Goal: Information Seeking & Learning: Learn about a topic

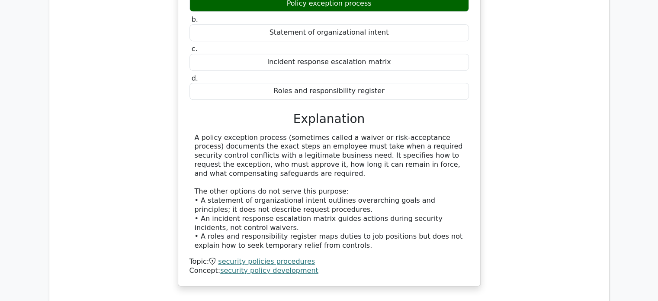
scroll to position [633, 0]
click at [121, 180] on div "Within an enterprise security policy, which section most specifically defines t…" at bounding box center [329, 110] width 546 height 371
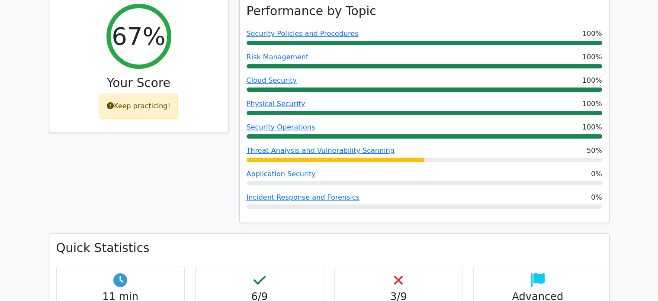
scroll to position [129, 0]
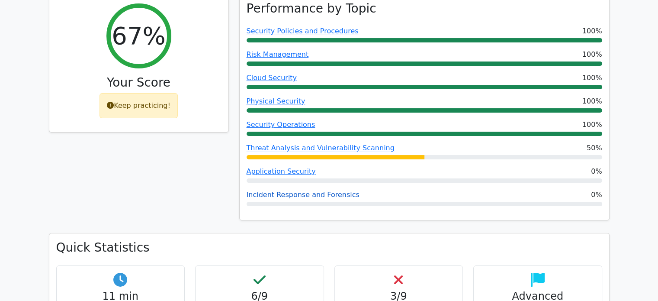
click at [294, 194] on link "Incident Response and Forensics" at bounding box center [303, 194] width 113 height 8
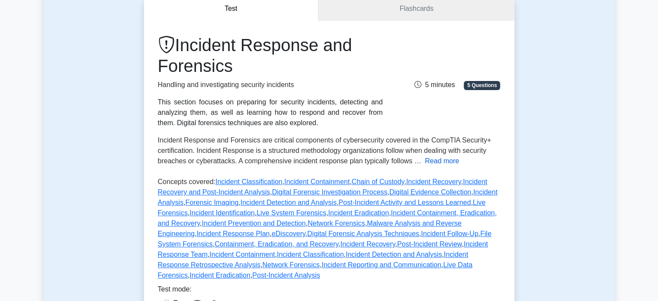
scroll to position [88, 0]
click at [436, 159] on button "Read more" at bounding box center [442, 160] width 34 height 10
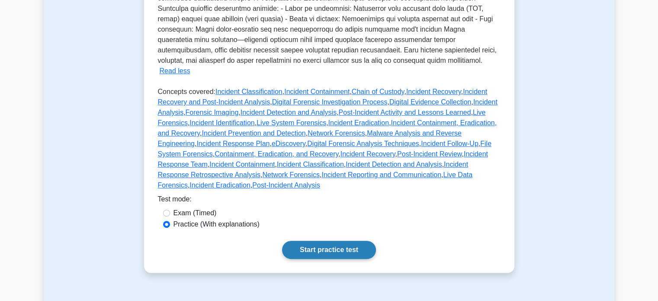
click at [324, 241] on link "Start practice test" at bounding box center [329, 250] width 94 height 18
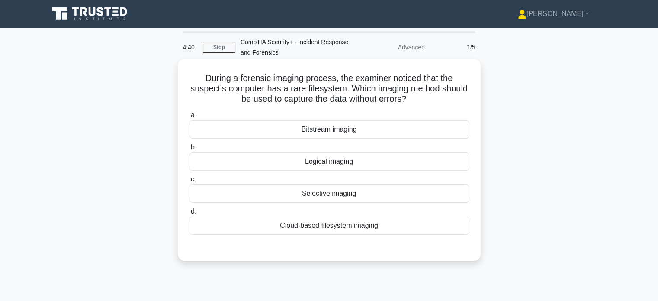
click at [304, 158] on div "Logical imaging" at bounding box center [329, 161] width 280 height 18
click at [189, 150] on input "b. Logical imaging" at bounding box center [189, 148] width 0 height 6
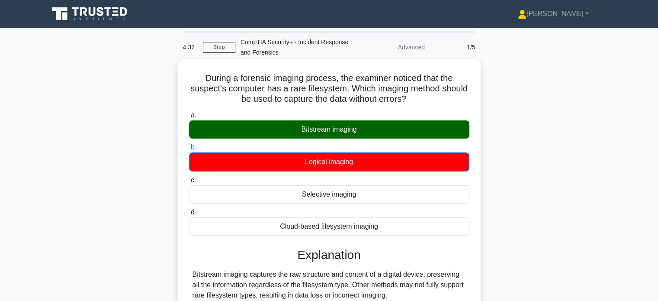
click at [246, 268] on div "Explanation Bitstream imaging captures the raw structure and content of a digit…" at bounding box center [329, 297] width 280 height 98
click at [245, 278] on div "Bitstream imaging captures the raw structure and content of a digital device, p…" at bounding box center [330, 284] width 274 height 31
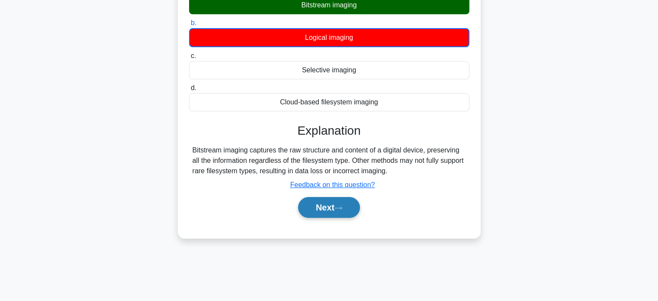
scroll to position [125, 0]
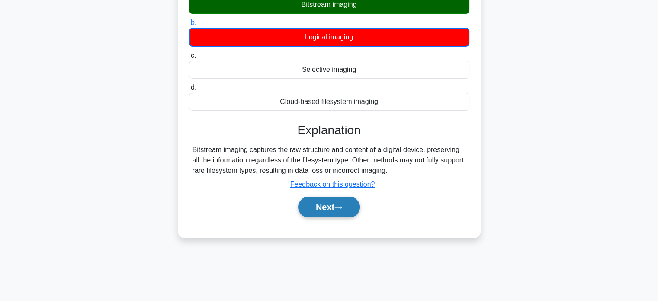
click at [338, 203] on button "Next" at bounding box center [329, 206] width 62 height 21
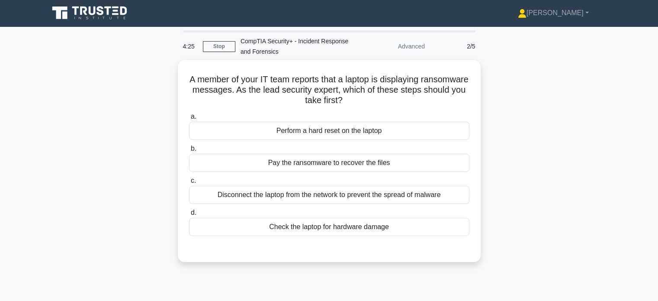
scroll to position [0, 0]
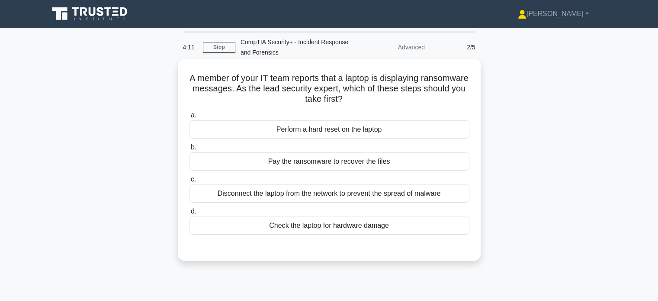
click at [268, 193] on div "Disconnect the laptop from the network to prevent the spread of malware" at bounding box center [329, 193] width 280 height 18
click at [189, 182] on input "c. Disconnect the laptop from the network to prevent the spread of malware" at bounding box center [189, 180] width 0 height 6
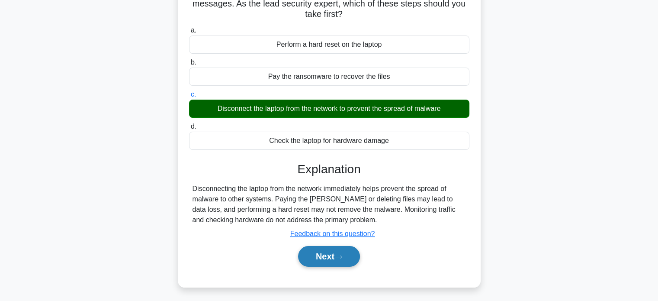
scroll to position [86, 0]
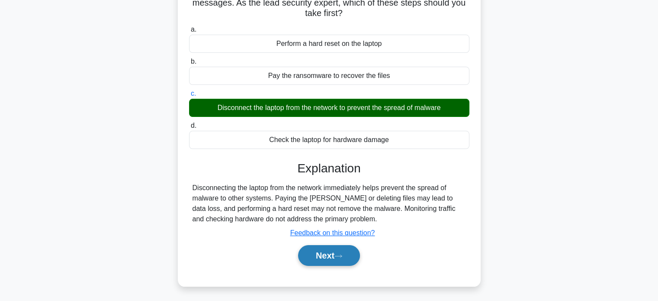
click at [342, 254] on icon at bounding box center [339, 256] width 8 height 5
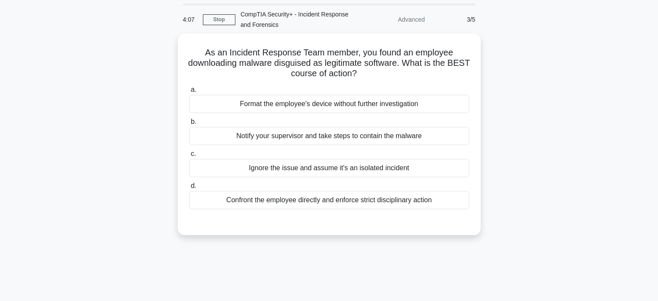
scroll to position [0, 0]
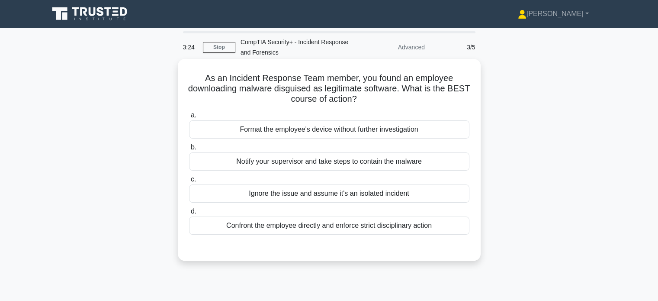
click at [289, 160] on div "Notify your supervisor and take steps to contain the malware" at bounding box center [329, 161] width 280 height 18
click at [189, 150] on input "b. Notify your supervisor and take steps to contain the malware" at bounding box center [189, 148] width 0 height 6
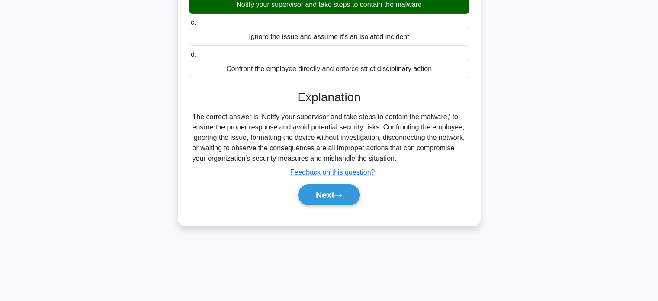
scroll to position [167, 0]
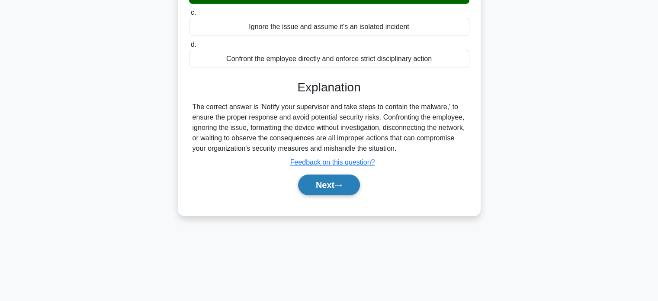
click at [315, 188] on button "Next" at bounding box center [329, 184] width 62 height 21
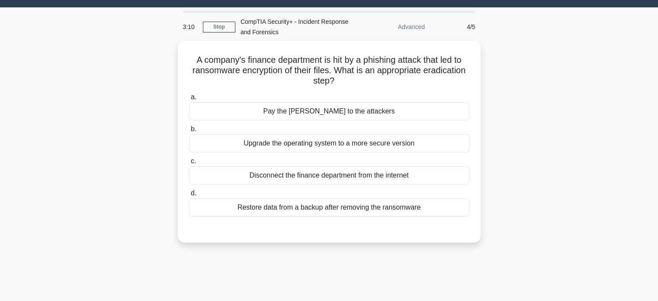
scroll to position [0, 0]
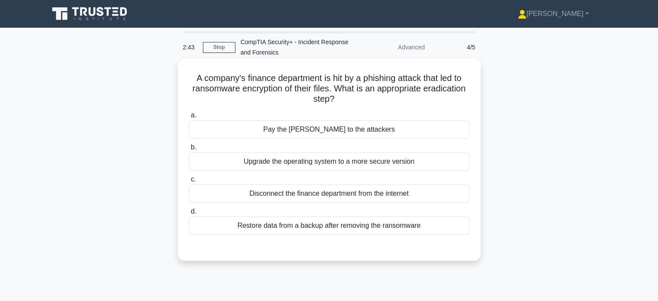
click at [319, 224] on div "Restore data from a backup after removing the ransomware" at bounding box center [329, 225] width 280 height 18
click at [189, 214] on input "d. Restore data from a backup after removing the ransomware" at bounding box center [189, 212] width 0 height 6
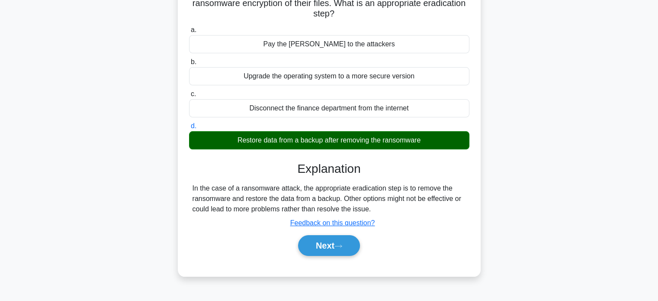
scroll to position [86, 0]
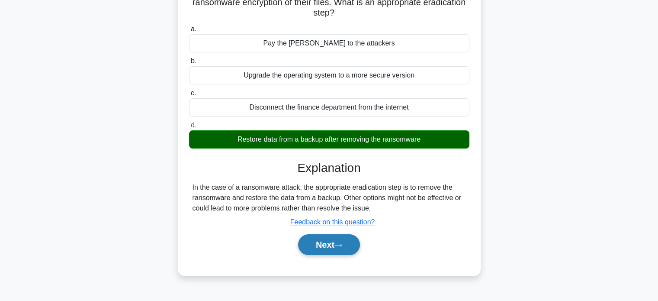
click at [344, 240] on button "Next" at bounding box center [329, 244] width 62 height 21
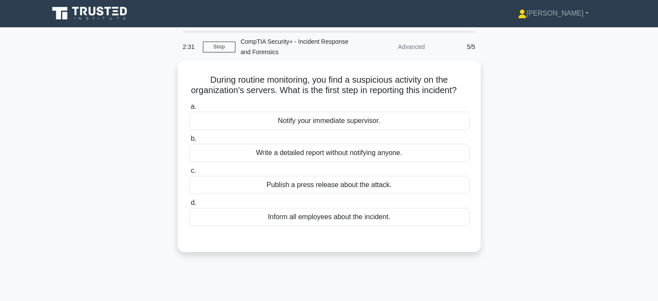
scroll to position [0, 0]
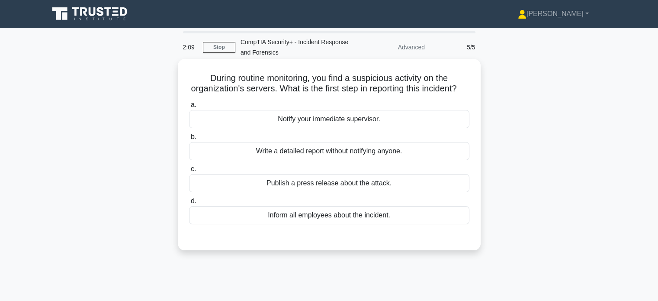
click at [253, 128] on div "Notify your immediate supervisor." at bounding box center [329, 119] width 280 height 18
click at [189, 108] on input "a. Notify your immediate supervisor." at bounding box center [189, 105] width 0 height 6
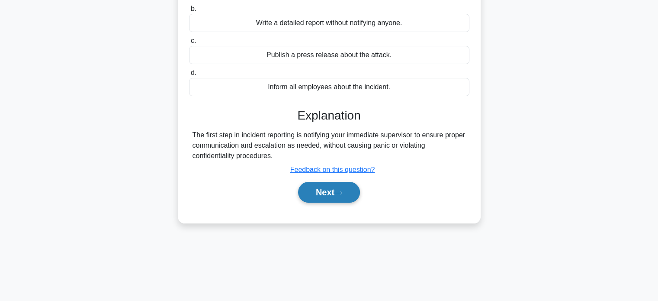
scroll to position [129, 0]
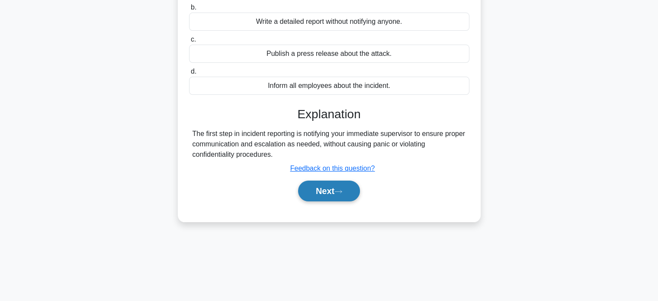
click at [319, 201] on button "Next" at bounding box center [329, 190] width 62 height 21
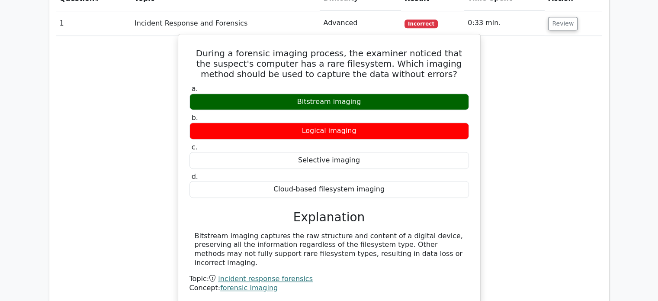
click at [241, 244] on div "Bitstream imaging captures the raw structure and content of a digital device, p…" at bounding box center [329, 250] width 269 height 36
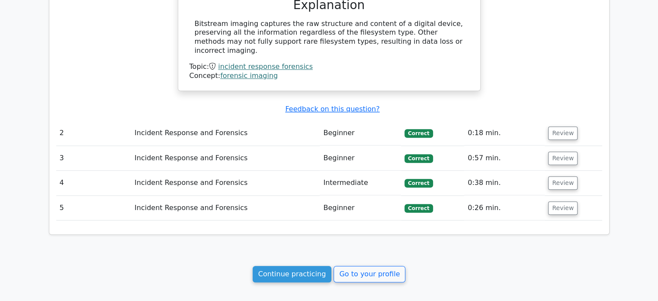
scroll to position [648, 0]
click at [296, 271] on link "Continue practicing" at bounding box center [292, 273] width 79 height 16
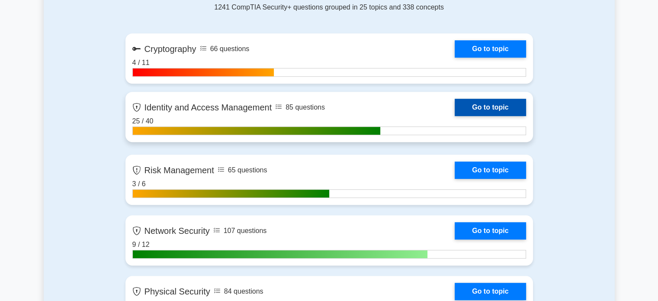
scroll to position [389, 0]
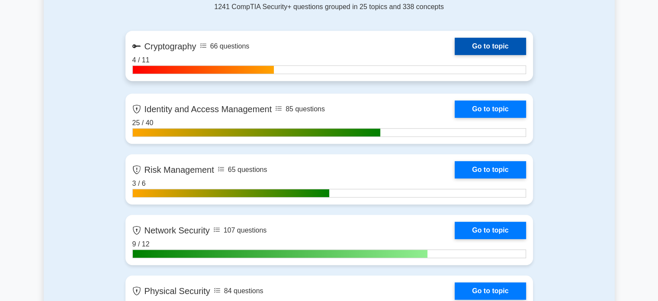
click at [493, 44] on link "Go to topic" at bounding box center [490, 46] width 71 height 17
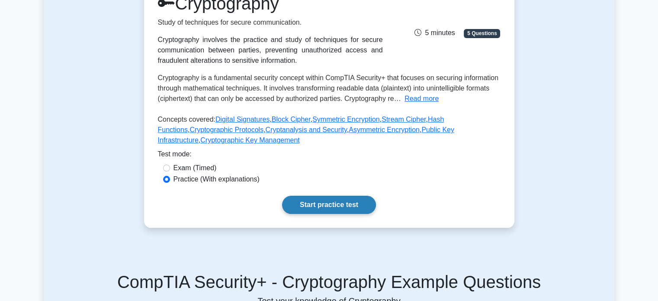
scroll to position [130, 0]
click at [330, 200] on link "Start practice test" at bounding box center [329, 204] width 94 height 18
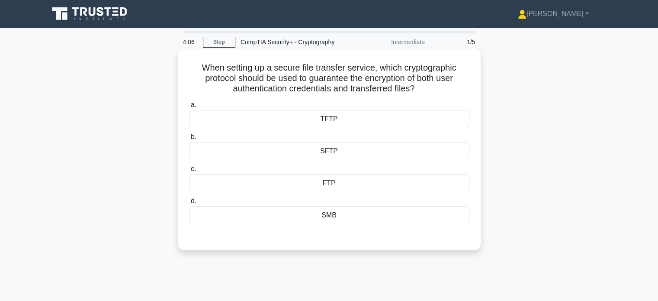
click at [306, 153] on div "SFTP" at bounding box center [329, 151] width 280 height 18
click at [189, 140] on input "b. SFTP" at bounding box center [189, 137] width 0 height 6
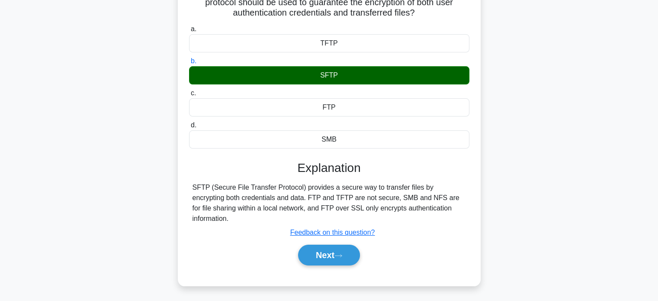
scroll to position [78, 0]
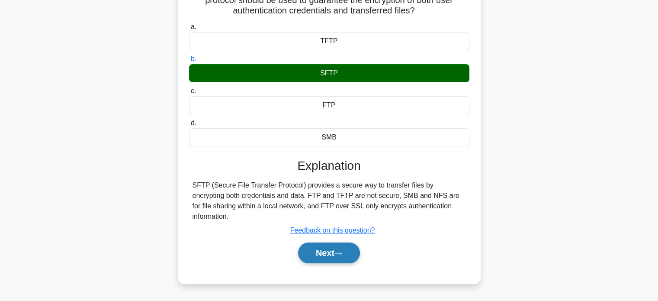
click at [342, 252] on icon at bounding box center [338, 253] width 7 height 3
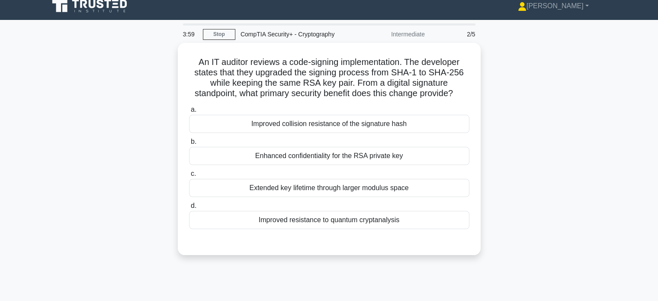
scroll to position [0, 0]
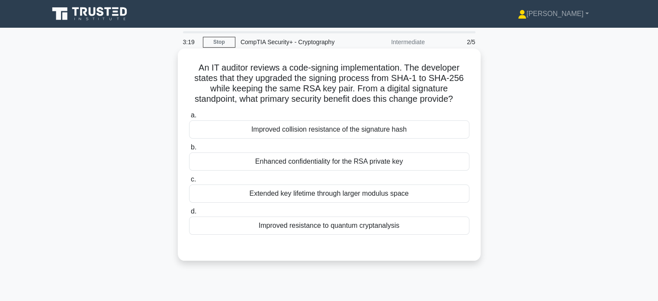
click at [254, 129] on div "Improved collision resistance of the signature hash" at bounding box center [329, 129] width 280 height 18
click at [189, 118] on input "a. Improved collision resistance of the signature hash" at bounding box center [189, 116] width 0 height 6
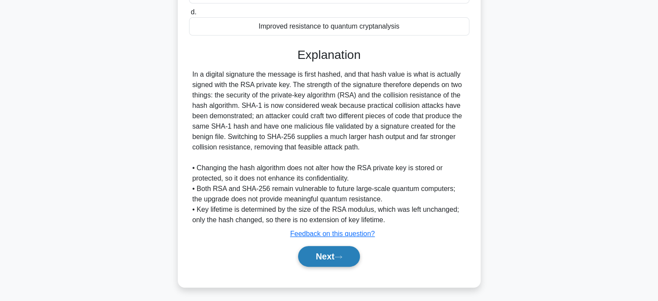
scroll to position [201, 0]
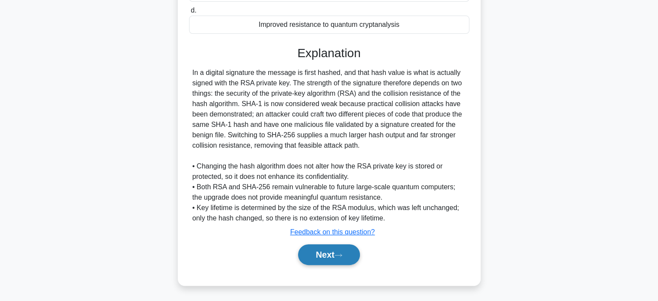
click at [319, 257] on button "Next" at bounding box center [329, 254] width 62 height 21
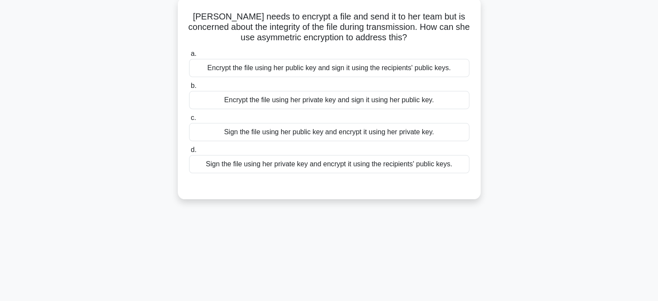
scroll to position [0, 0]
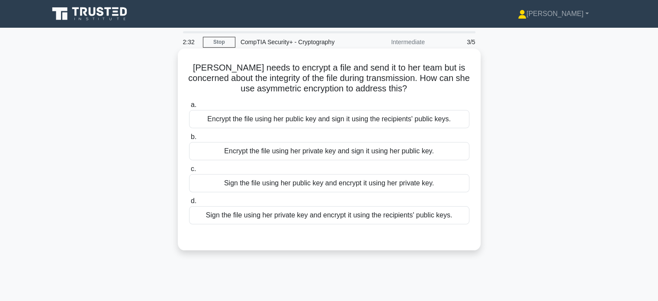
click at [280, 213] on div "Sign the file using her private key and encrypt it using the recipients' public…" at bounding box center [329, 215] width 280 height 18
click at [189, 204] on input "d. Sign the file using her private key and encrypt it using the recipients' pub…" at bounding box center [189, 201] width 0 height 6
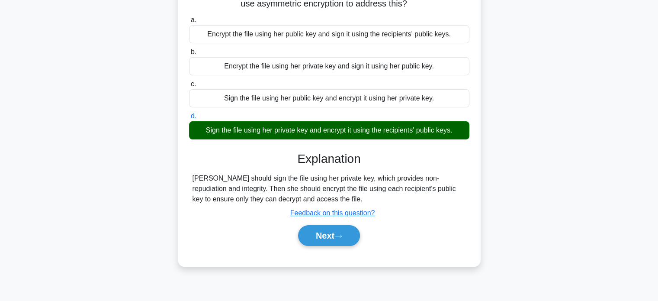
scroll to position [86, 0]
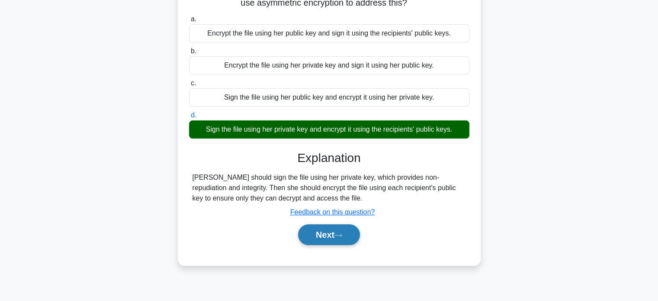
click at [334, 231] on button "Next" at bounding box center [329, 234] width 62 height 21
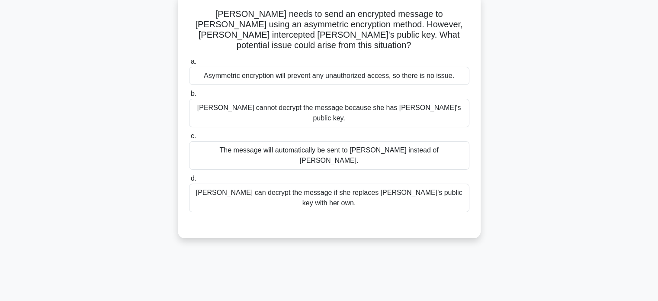
scroll to position [0, 0]
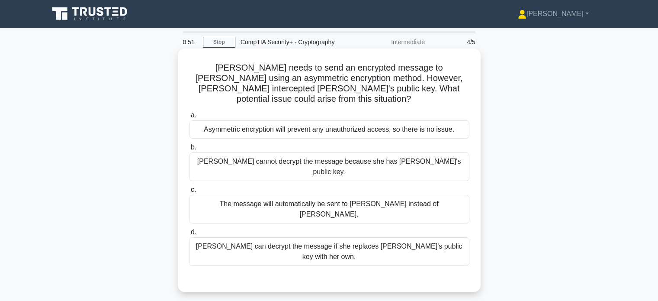
click at [270, 195] on div "The message will automatically be sent to [PERSON_NAME] instead of [PERSON_NAME…" at bounding box center [329, 209] width 280 height 29
click at [189, 187] on input "c. The message will automatically be sent to Eve instead of Bob." at bounding box center [189, 190] width 0 height 6
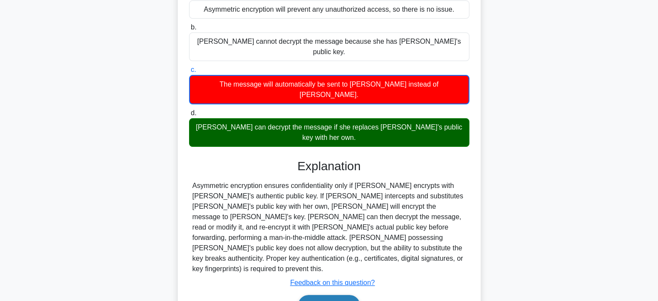
click at [312, 295] on button "Next" at bounding box center [329, 305] width 62 height 21
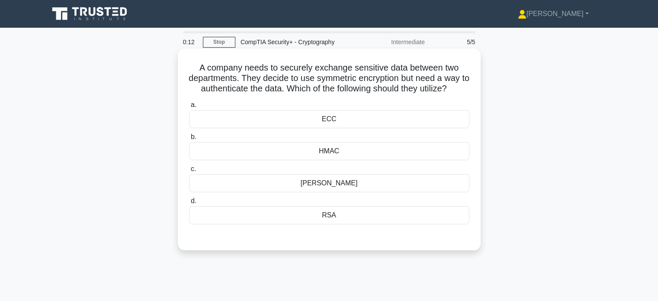
click at [288, 180] on div "Diffie-Hellman" at bounding box center [329, 183] width 280 height 18
click at [189, 172] on input "c. Diffie-Hellman" at bounding box center [189, 169] width 0 height 6
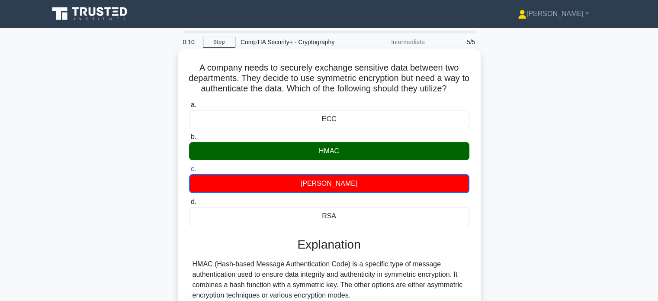
click at [222, 261] on div "HMAC (Hash-based Message Authentication Code) is a specific type of message aut…" at bounding box center [330, 280] width 274 height 42
click at [260, 264] on div "HMAC (Hash-based Message Authentication Code) is a specific type of message aut…" at bounding box center [330, 280] width 274 height 42
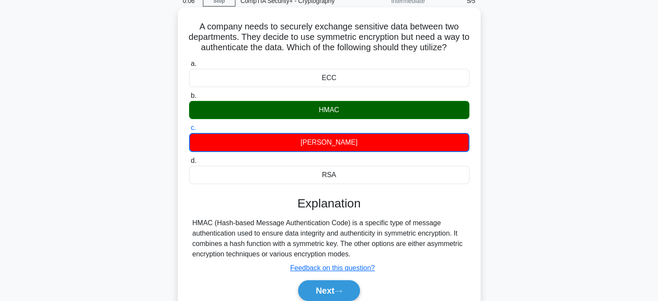
scroll to position [41, 0]
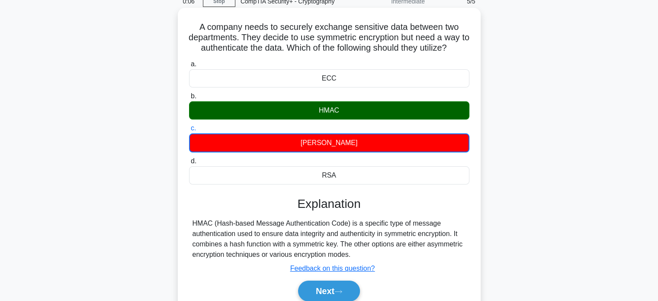
click at [247, 256] on div "HMAC (Hash-based Message Authentication Code) is a specific type of message aut…" at bounding box center [330, 239] width 274 height 42
click at [246, 243] on div "HMAC (Hash-based Message Authentication Code) is a specific type of message aut…" at bounding box center [330, 239] width 274 height 42
click at [336, 288] on div "Next" at bounding box center [329, 290] width 284 height 21
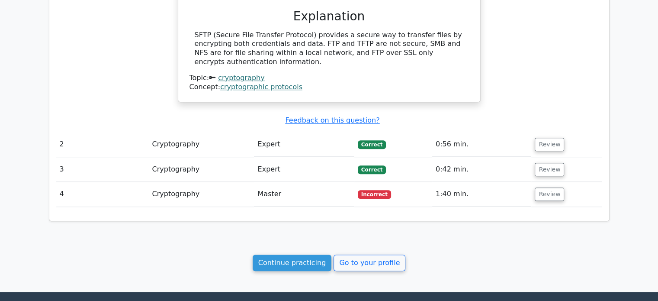
scroll to position [645, 0]
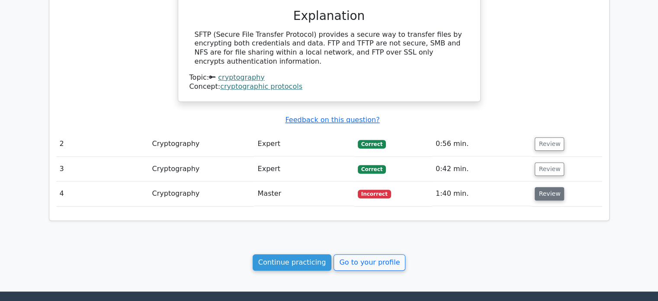
click at [538, 187] on button "Review" at bounding box center [549, 193] width 29 height 13
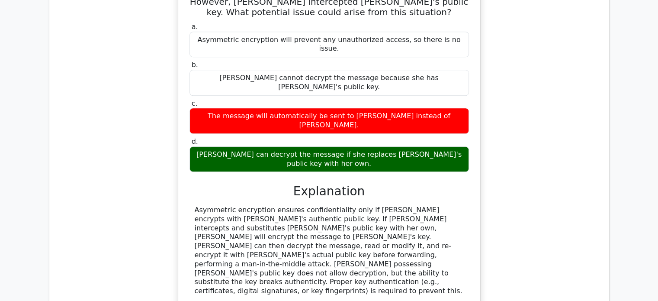
scroll to position [888, 0]
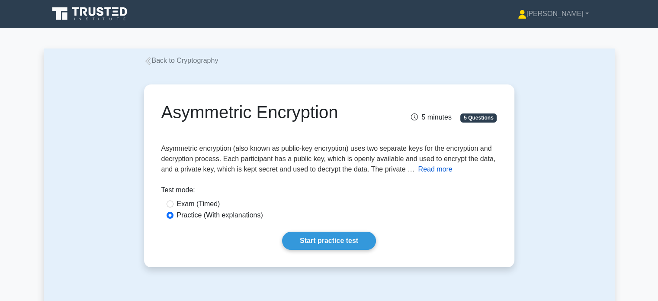
click at [429, 171] on button "Read more" at bounding box center [435, 169] width 34 height 10
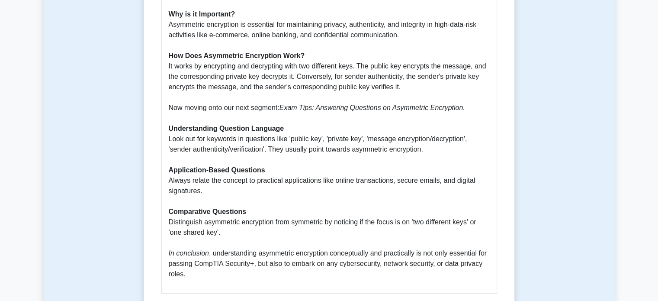
scroll to position [339, 0]
click at [289, 221] on p "Asymmetric Encryption is a crucial concept under CompTIA Security+ Cryptography…" at bounding box center [329, 102] width 321 height 353
click at [323, 223] on p "Asymmetric Encryption is a crucial concept under CompTIA Security+ Cryptography…" at bounding box center [329, 102] width 321 height 353
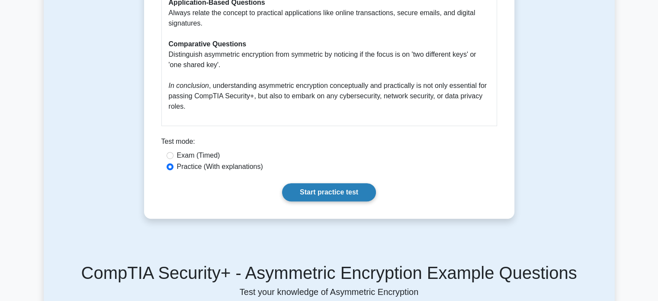
scroll to position [507, 0]
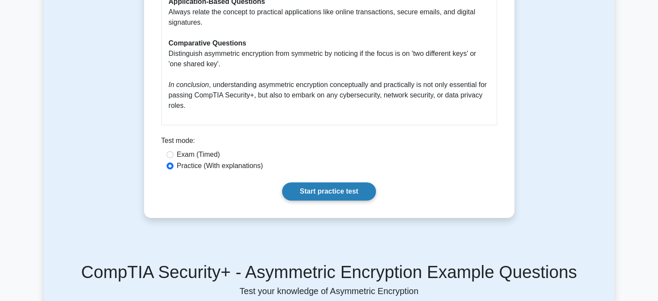
click at [323, 187] on link "Start practice test" at bounding box center [329, 191] width 94 height 18
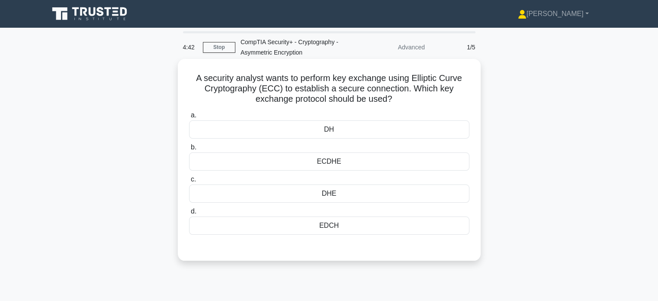
click at [293, 162] on div "ECDHE" at bounding box center [329, 161] width 280 height 18
click at [189, 150] on input "b. ECDHE" at bounding box center [189, 148] width 0 height 6
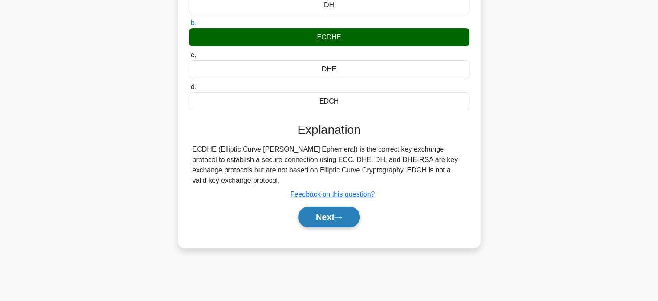
click at [320, 216] on button "Next" at bounding box center [329, 216] width 62 height 21
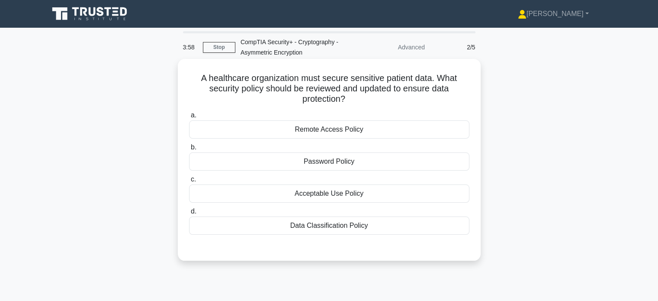
click at [385, 222] on div "Data Classification Policy" at bounding box center [329, 225] width 280 height 18
click at [189, 214] on input "d. Data Classification Policy" at bounding box center [189, 212] width 0 height 6
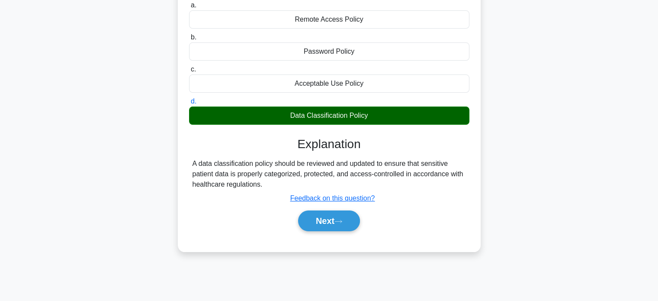
scroll to position [113, 0]
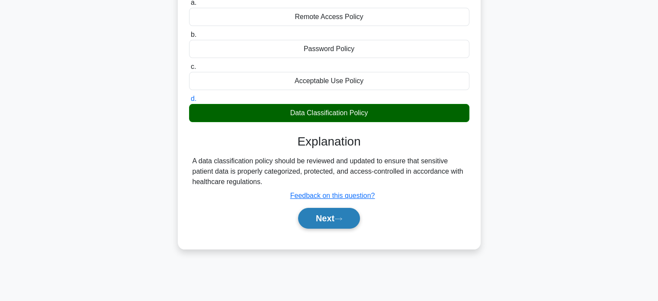
click at [305, 212] on button "Next" at bounding box center [329, 218] width 62 height 21
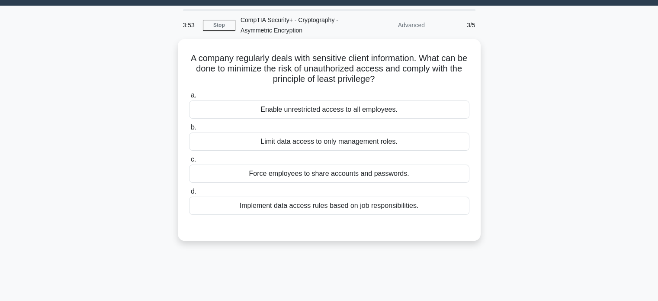
scroll to position [0, 0]
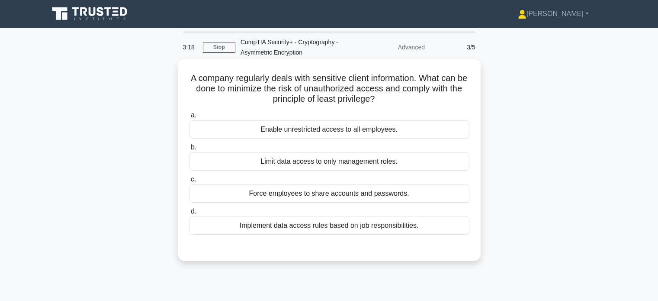
click at [257, 225] on div "Implement data access rules based on job responsibilities." at bounding box center [329, 225] width 280 height 18
click at [189, 214] on input "d. Implement data access rules based on job responsibilities." at bounding box center [189, 212] width 0 height 6
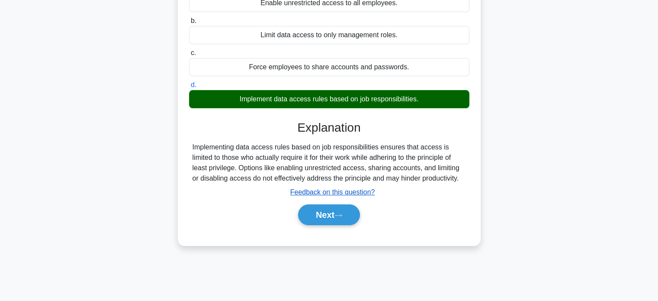
scroll to position [127, 0]
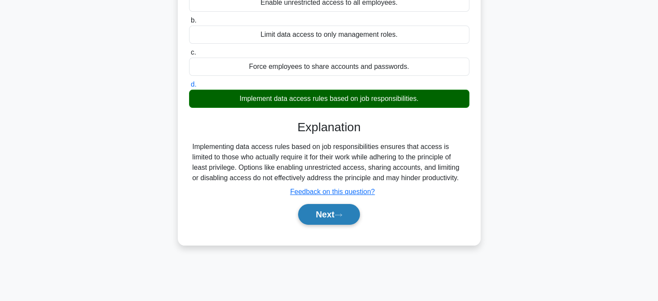
click at [338, 212] on icon at bounding box center [339, 214] width 8 height 5
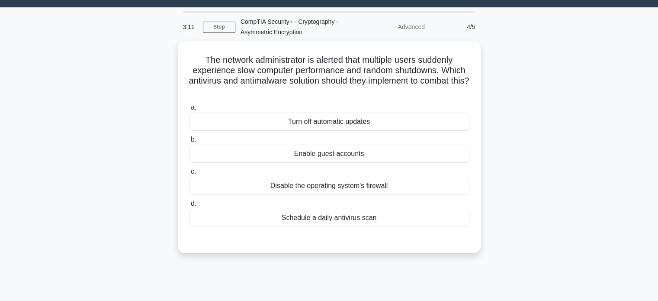
scroll to position [0, 0]
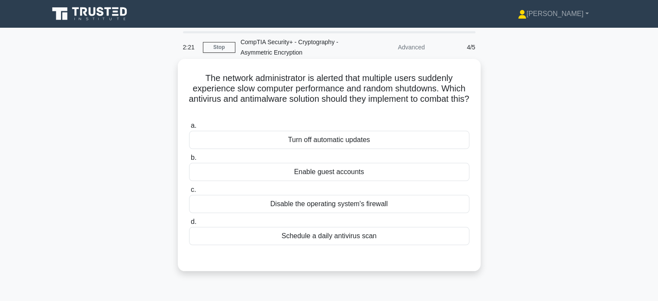
click at [267, 238] on div "Schedule a daily antivirus scan" at bounding box center [329, 236] width 280 height 18
click at [189, 225] on input "d. Schedule a daily antivirus scan" at bounding box center [189, 222] width 0 height 6
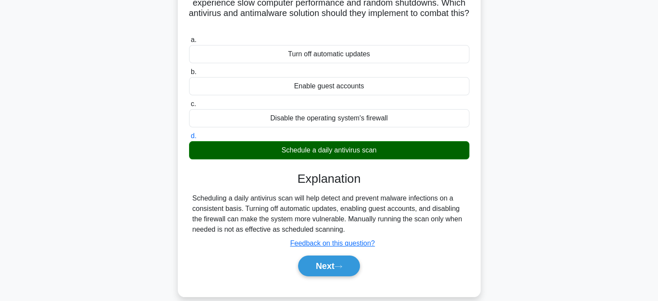
scroll to position [86, 0]
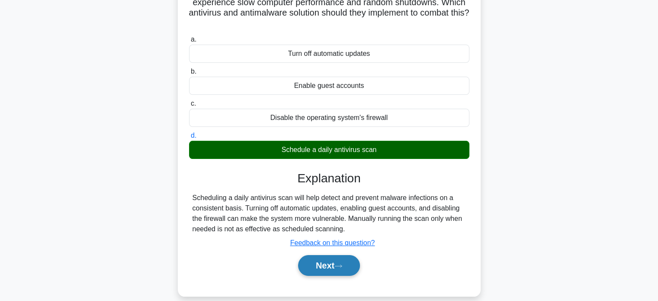
click at [327, 265] on button "Next" at bounding box center [329, 265] width 62 height 21
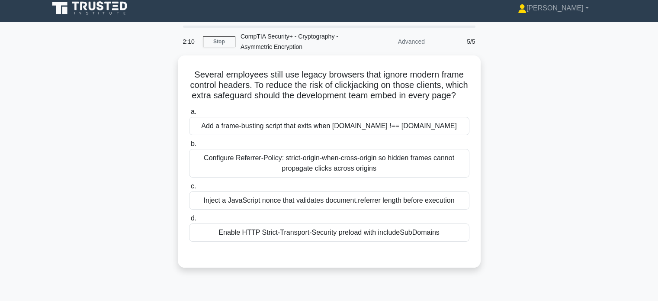
scroll to position [0, 0]
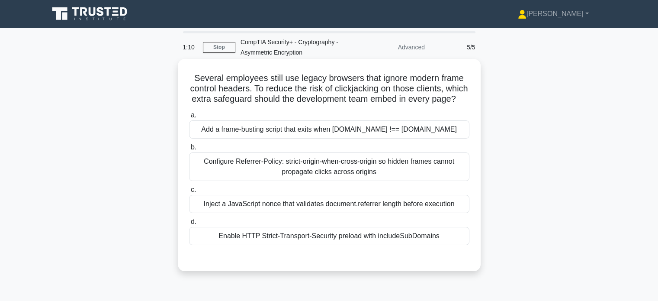
click at [207, 177] on div "Configure Referrer-Policy: strict-origin-when-cross-origin so hidden frames can…" at bounding box center [329, 166] width 280 height 29
click at [189, 150] on input "b. Configure Referrer-Policy: strict-origin-when-cross-origin so hidden frames …" at bounding box center [189, 148] width 0 height 6
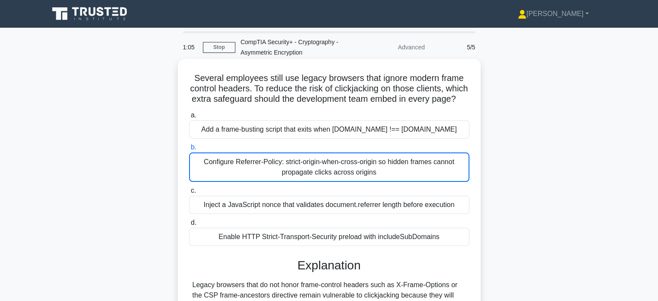
click at [329, 173] on div "Configure Referrer-Policy: strict-origin-when-cross-origin so hidden frames can…" at bounding box center [329, 166] width 280 height 29
click at [189, 150] on input "b. Configure Referrer-Policy: strict-origin-when-cross-origin so hidden frames …" at bounding box center [189, 148] width 0 height 6
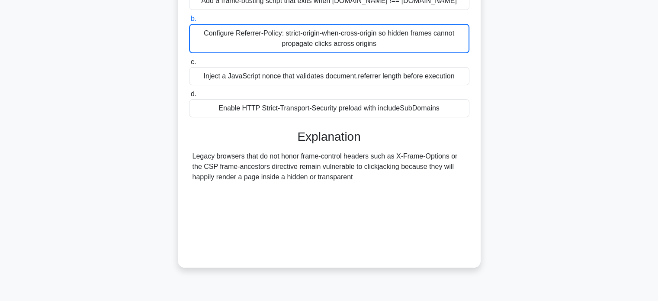
scroll to position [129, 0]
click at [196, 184] on div "Legacy browsers that do not honor frame-control headers such as X-Frame-Options…" at bounding box center [330, 199] width 274 height 99
click at [292, 178] on div "Legacy browsers that do not honor frame-control headers such as X-Frame-Options…" at bounding box center [330, 199] width 274 height 99
click at [312, 175] on div "Legacy browsers that do not honor frame-control headers such as X-Frame-Options…" at bounding box center [330, 199] width 274 height 99
click at [293, 183] on div "Legacy browsers that do not honor frame-control headers such as X-Frame-Options…" at bounding box center [330, 199] width 274 height 99
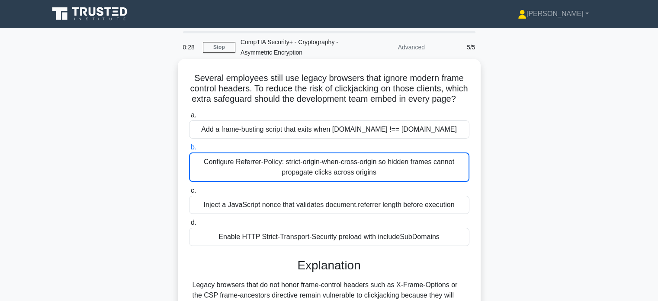
scroll to position [0, 0]
click at [265, 246] on div "Enable HTTP Strict-Transport-Security preload with includeSubDomains" at bounding box center [329, 237] width 280 height 18
click at [189, 225] on input "d. Enable HTTP Strict-Transport-Security preload with includeSubDomains" at bounding box center [189, 223] width 0 height 6
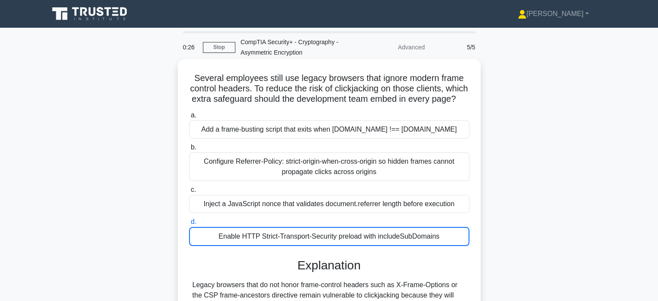
click at [262, 245] on div "Enable HTTP Strict-Transport-Security preload with includeSubDomains" at bounding box center [329, 236] width 280 height 19
click at [189, 225] on input "d. Enable HTTP Strict-Transport-Security preload with includeSubDomains" at bounding box center [189, 222] width 0 height 6
click at [264, 213] on div "Inject a JavaScript nonce that validates document.referrer length before execut…" at bounding box center [329, 204] width 280 height 18
click at [189, 193] on input "c. Inject a JavaScript nonce that validates document.referrer length before exe…" at bounding box center [189, 190] width 0 height 6
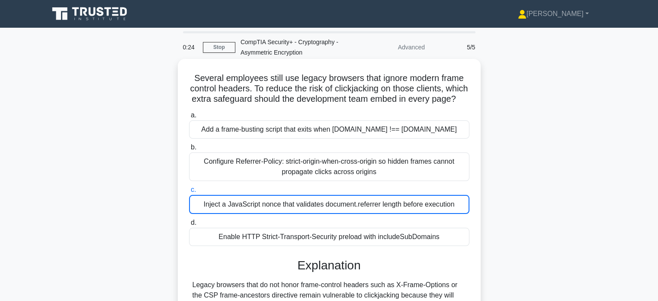
click at [264, 180] on div "Configure Referrer-Policy: strict-origin-when-cross-origin so hidden frames can…" at bounding box center [329, 166] width 280 height 29
click at [189, 150] on input "b. Configure Referrer-Policy: strict-origin-when-cross-origin so hidden frames …" at bounding box center [189, 148] width 0 height 6
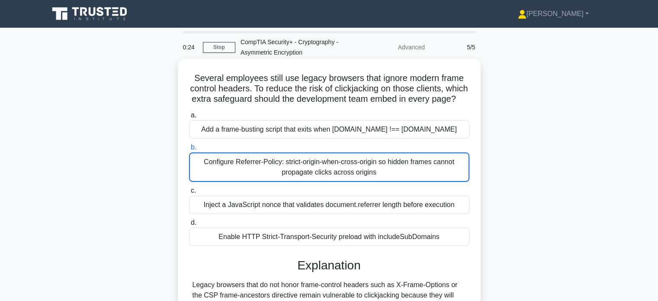
click at [274, 133] on div "Add a frame-busting script that exits when window.top !== window.self" at bounding box center [329, 129] width 280 height 18
click at [189, 118] on input "a. Add a frame-busting script that exits when window.top !== window.self" at bounding box center [189, 116] width 0 height 6
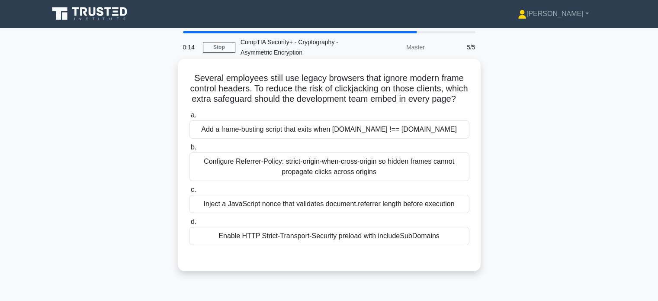
click at [288, 175] on div "Configure Referrer-Policy: strict-origin-when-cross-origin so hidden frames can…" at bounding box center [329, 166] width 280 height 29
click at [189, 150] on input "b. Configure Referrer-Policy: strict-origin-when-cross-origin so hidden frames …" at bounding box center [189, 148] width 0 height 6
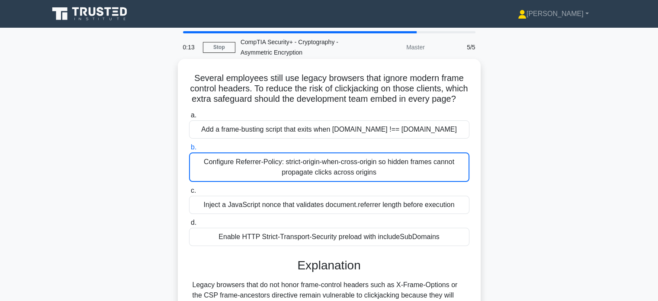
click at [288, 175] on div "Configure Referrer-Policy: strict-origin-when-cross-origin so hidden frames can…" at bounding box center [329, 166] width 280 height 29
click at [189, 150] on input "b. Configure Referrer-Policy: strict-origin-when-cross-origin so hidden frames …" at bounding box center [189, 148] width 0 height 6
click at [288, 175] on div "Configure Referrer-Policy: strict-origin-when-cross-origin so hidden frames can…" at bounding box center [329, 166] width 280 height 29
click at [189, 150] on input "b. Configure Referrer-Policy: strict-origin-when-cross-origin so hidden frames …" at bounding box center [189, 148] width 0 height 6
click at [288, 175] on div "Configure Referrer-Policy: strict-origin-when-cross-origin so hidden frames can…" at bounding box center [329, 166] width 280 height 29
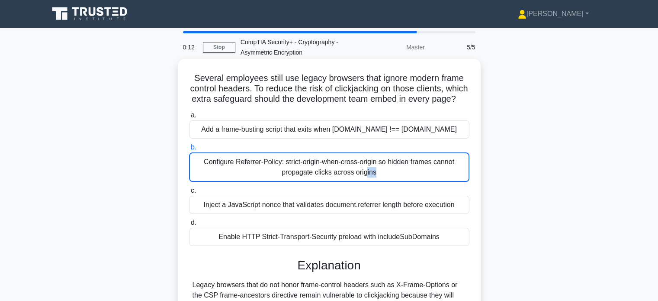
click at [189, 150] on input "b. Configure Referrer-Policy: strict-origin-when-cross-origin so hidden frames …" at bounding box center [189, 148] width 0 height 6
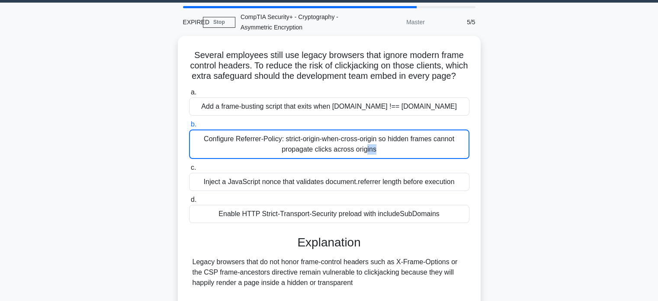
scroll to position [119, 0]
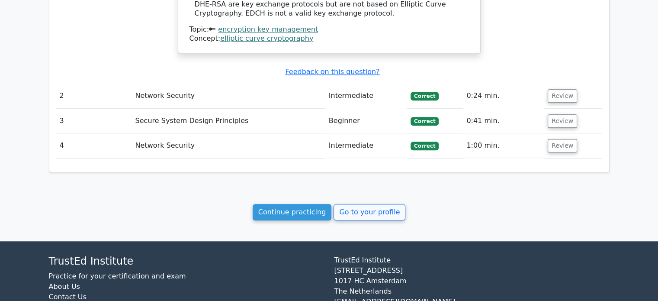
scroll to position [685, 0]
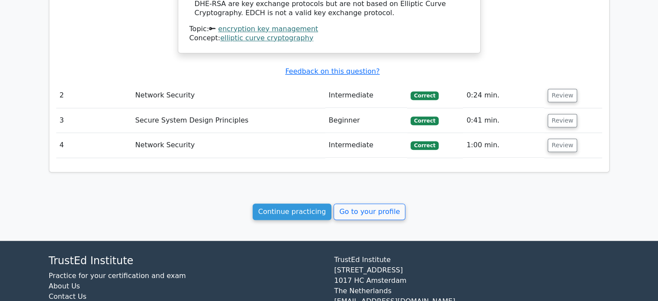
click at [165, 210] on div "Continue practicing Go to your profile" at bounding box center [329, 211] width 561 height 16
click at [289, 214] on link "Continue practicing" at bounding box center [292, 211] width 79 height 16
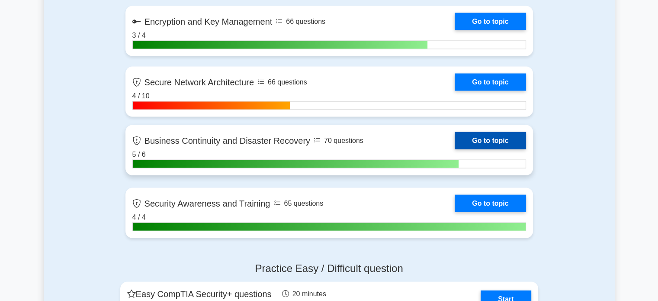
scroll to position [1688, 0]
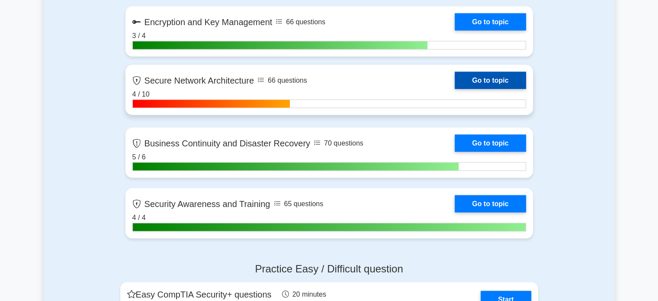
click at [475, 78] on link "Go to topic" at bounding box center [490, 80] width 71 height 17
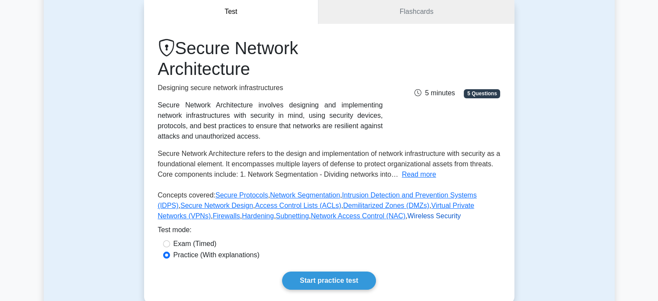
scroll to position [85, 0]
click at [409, 174] on button "Read more" at bounding box center [419, 174] width 34 height 10
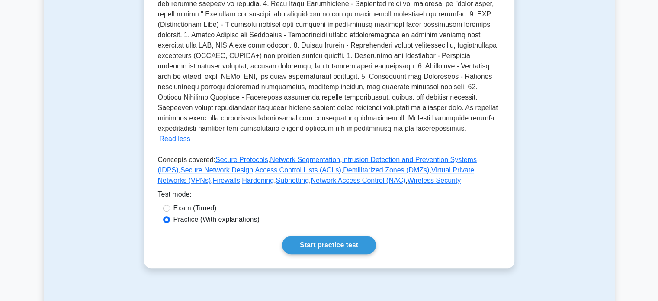
scroll to position [298, 0]
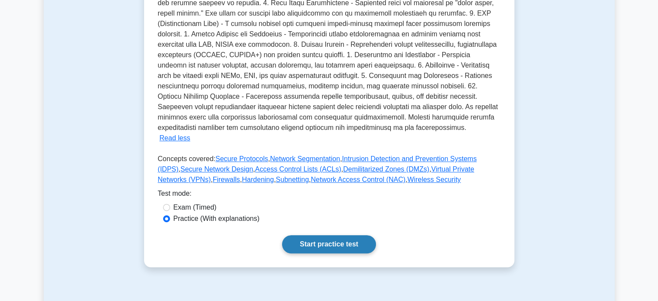
click at [324, 235] on link "Start practice test" at bounding box center [329, 244] width 94 height 18
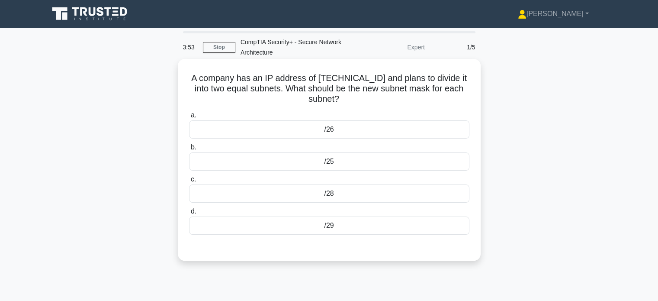
click at [272, 126] on div "/26" at bounding box center [329, 129] width 280 height 18
click at [189, 118] on input "a. /26" at bounding box center [189, 116] width 0 height 6
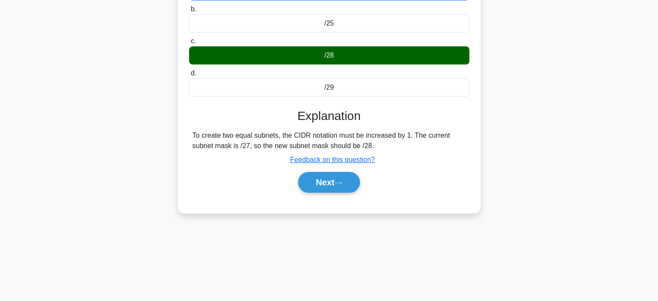
scroll to position [139, 0]
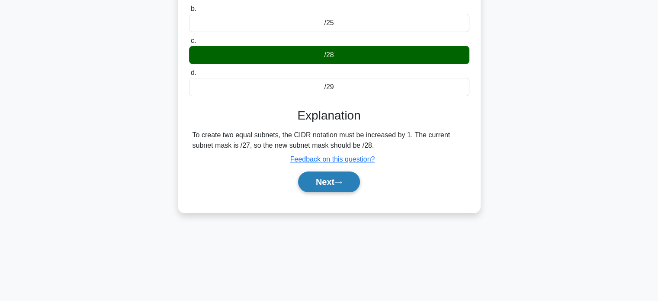
click at [332, 178] on button "Next" at bounding box center [329, 181] width 62 height 21
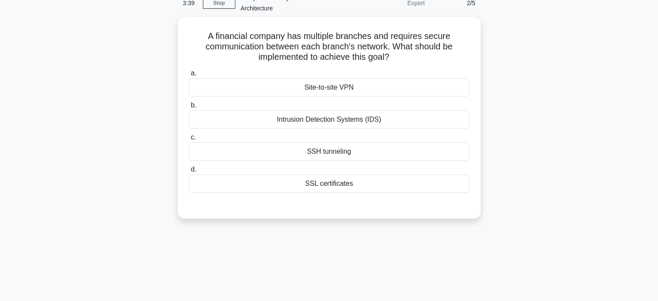
scroll to position [0, 0]
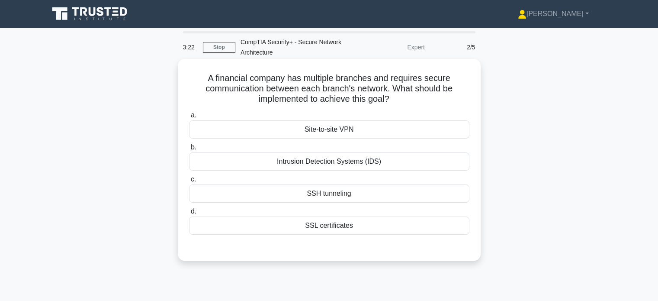
click at [338, 129] on div "Site-to-site VPN" at bounding box center [329, 129] width 280 height 18
click at [189, 118] on input "a. Site-to-site VPN" at bounding box center [189, 116] width 0 height 6
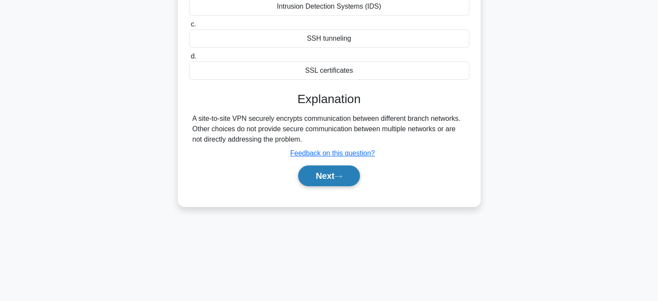
scroll to position [167, 0]
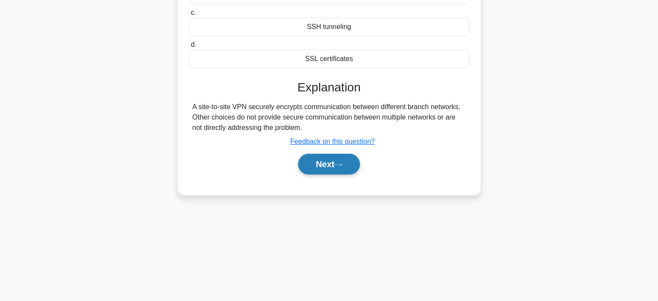
click at [316, 158] on button "Next" at bounding box center [329, 164] width 62 height 21
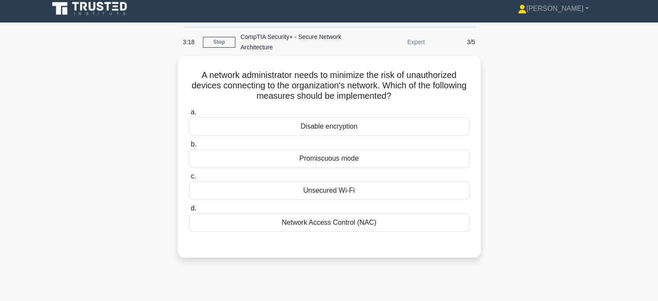
scroll to position [0, 0]
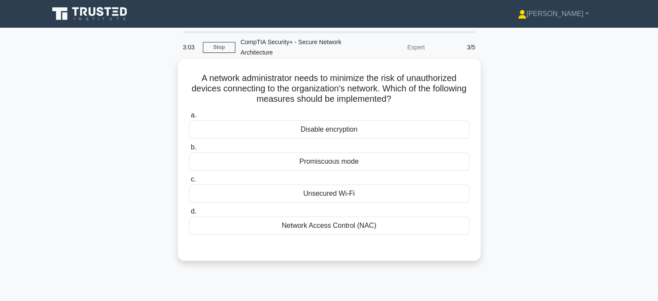
click at [310, 226] on div "Network Access Control (NAC)" at bounding box center [329, 225] width 280 height 18
click at [189, 214] on input "d. Network Access Control (NAC)" at bounding box center [189, 212] width 0 height 6
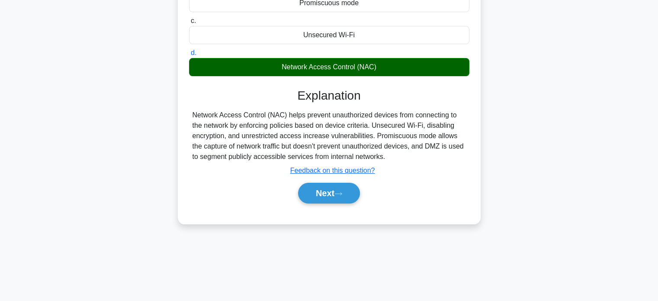
scroll to position [167, 0]
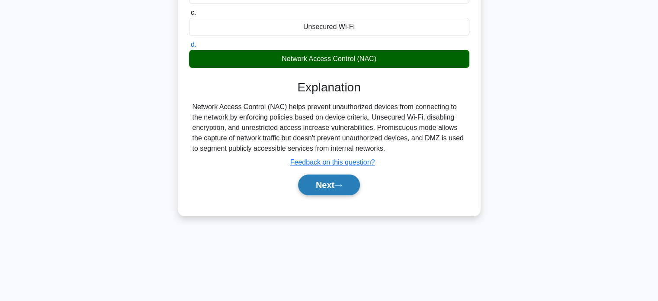
click at [312, 187] on button "Next" at bounding box center [329, 184] width 62 height 21
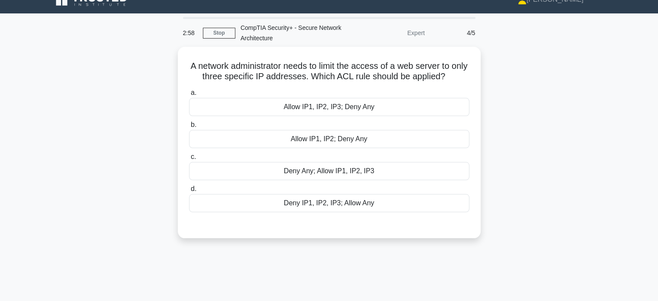
scroll to position [0, 0]
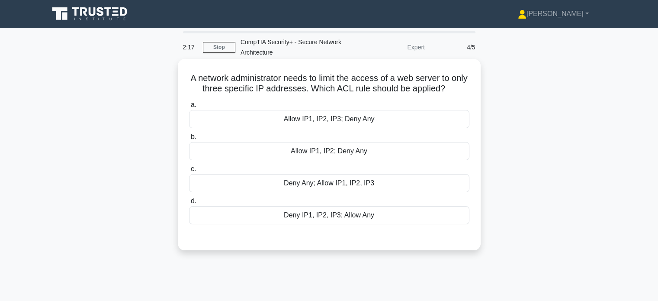
click at [288, 213] on div "Deny IP1, IP2, IP3; Allow Any" at bounding box center [329, 215] width 280 height 18
click at [189, 204] on input "d. Deny IP1, IP2, IP3; Allow Any" at bounding box center [189, 201] width 0 height 6
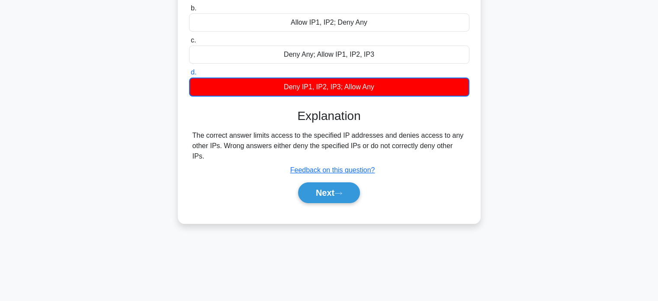
scroll to position [129, 0]
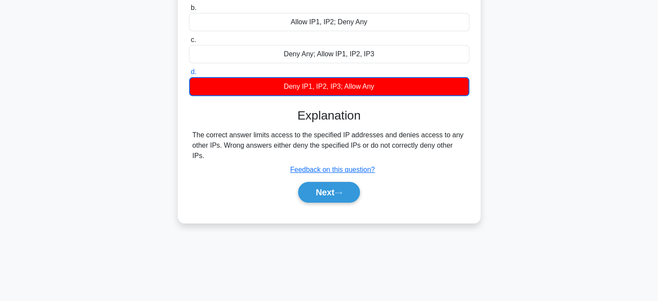
click at [225, 182] on div "Next" at bounding box center [329, 192] width 284 height 21
click at [230, 145] on div "The correct answer limits access to the specified IP addresses and denies acces…" at bounding box center [330, 145] width 274 height 31
click at [317, 182] on button "Next" at bounding box center [329, 192] width 62 height 21
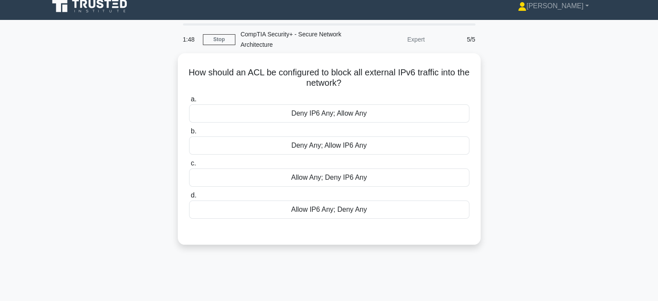
scroll to position [0, 0]
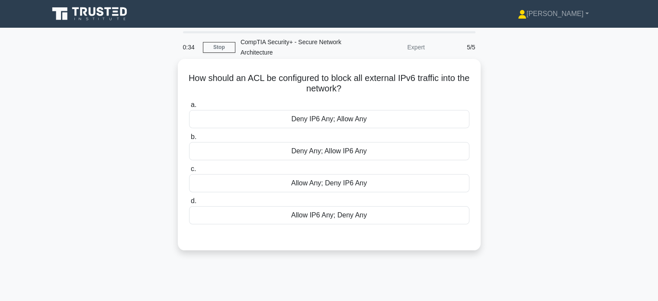
click at [241, 184] on div "Allow Any; Deny IP6 Any" at bounding box center [329, 183] width 280 height 18
click at [189, 172] on input "c. Allow Any; Deny IP6 Any" at bounding box center [189, 169] width 0 height 6
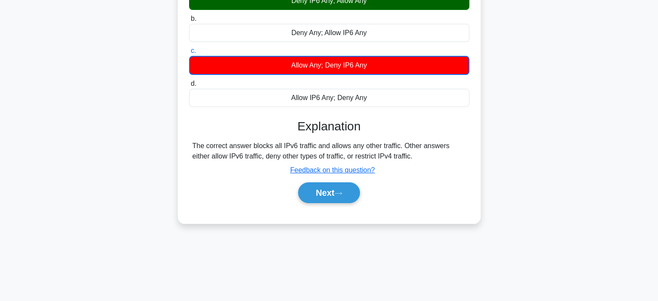
scroll to position [119, 0]
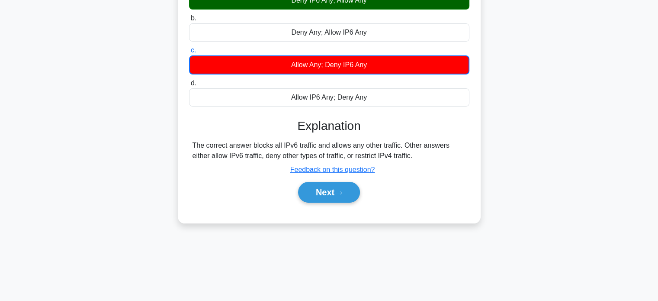
click at [212, 159] on div "The correct answer blocks all IPv6 traffic and allows any other traffic. Other …" at bounding box center [330, 150] width 274 height 21
click at [328, 195] on button "Next" at bounding box center [329, 192] width 62 height 21
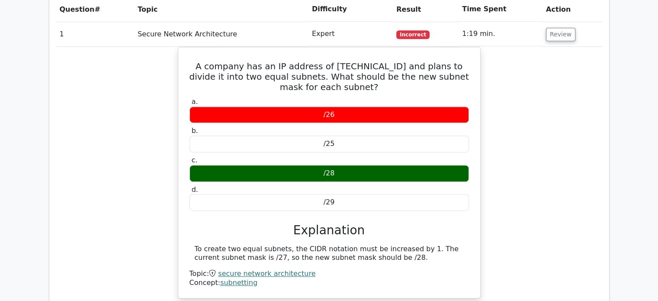
scroll to position [421, 0]
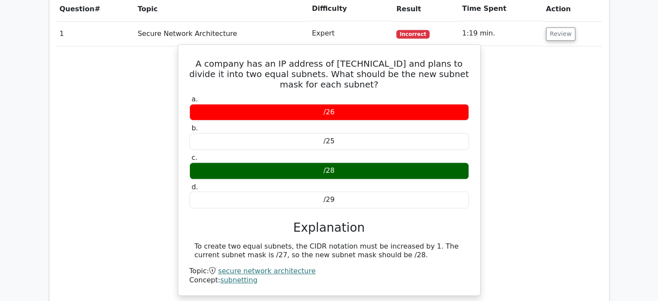
click at [232, 277] on link "subnetting" at bounding box center [238, 280] width 37 height 8
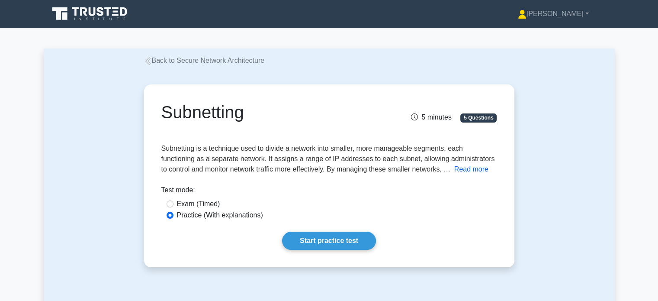
click at [471, 171] on button "Read more" at bounding box center [471, 169] width 34 height 10
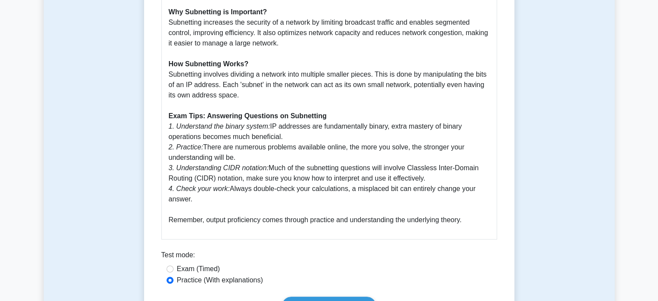
click at [409, 226] on div "Subnetting Guide: Importance, Strategy, and Exam Tips What is Subnetting? Subne…" at bounding box center [329, 81] width 336 height 316
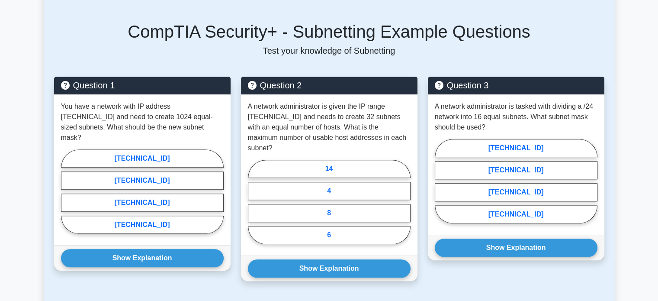
scroll to position [643, 0]
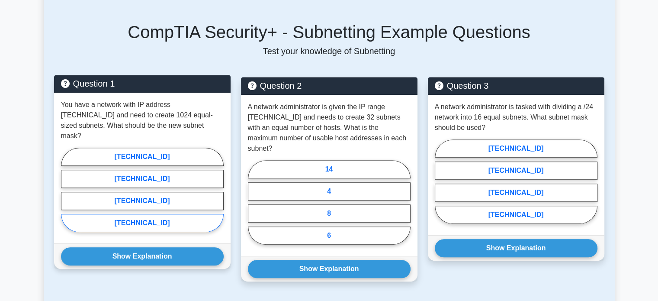
click at [116, 214] on label "255.255.248.0" at bounding box center [142, 223] width 163 height 18
click at [67, 195] on input "255.255.248.0" at bounding box center [64, 193] width 6 height 6
radio input "true"
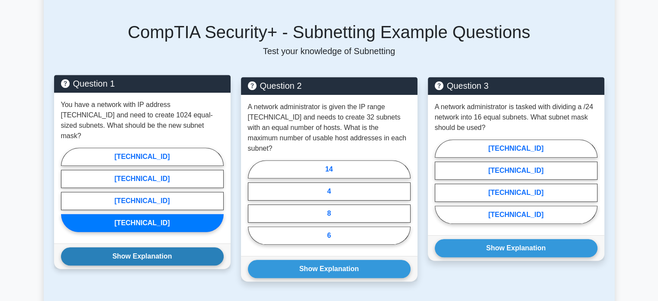
click at [135, 248] on button "Show Explanation" at bounding box center [142, 256] width 163 height 18
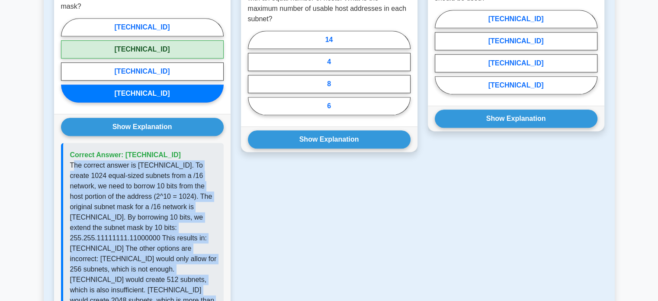
scroll to position [847, 0]
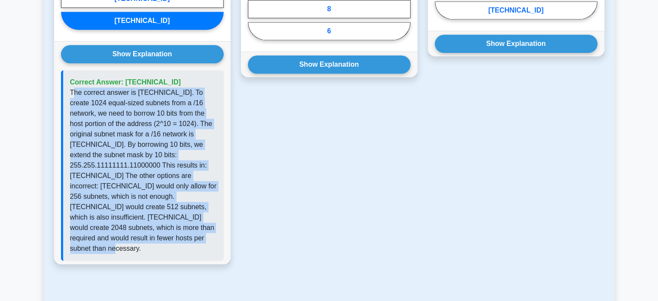
drag, startPoint x: 72, startPoint y: 197, endPoint x: 184, endPoint y: 268, distance: 132.4
click at [184, 268] on div "CompTIA Security+ - Subnetting Example Questions Test your knowledge of Subnett…" at bounding box center [329, 46] width 561 height 499
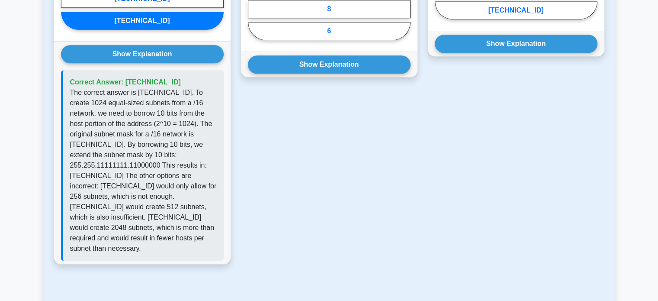
click at [309, 195] on div "Question 2 A network administrator is given the IP range 192.168.100.0/24 and n…" at bounding box center [329, 74] width 187 height 402
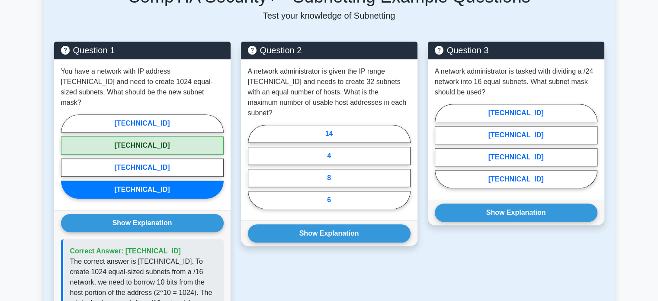
scroll to position [679, 0]
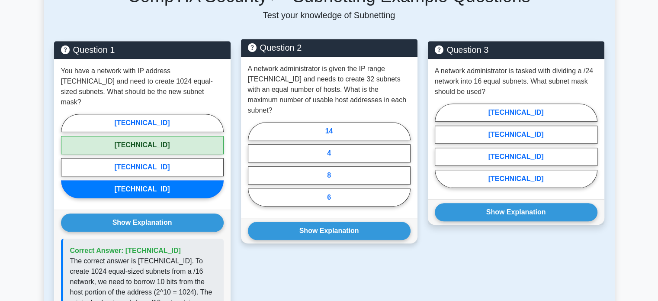
click at [324, 101] on p "A network administrator is given the IP range 192.168.100.0/24 and needs to cre…" at bounding box center [329, 90] width 163 height 52
